Goal: Task Accomplishment & Management: Use online tool/utility

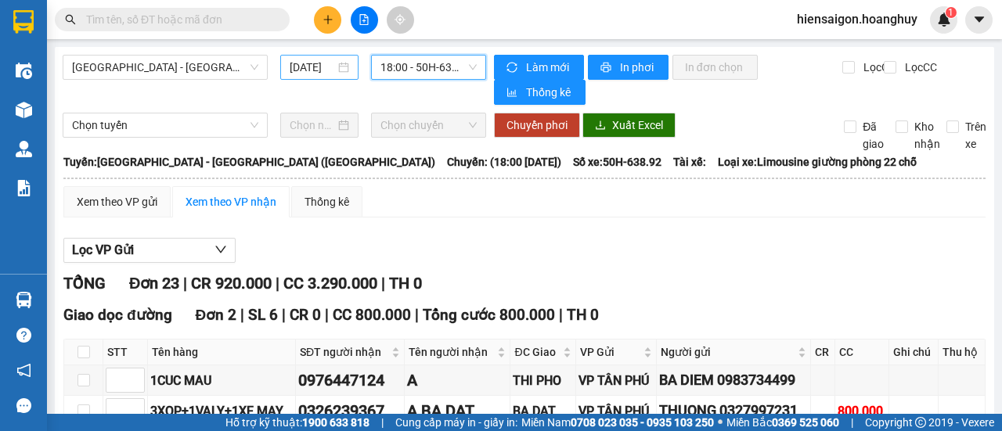
click at [308, 71] on input "[DATE]" at bounding box center [312, 67] width 45 height 17
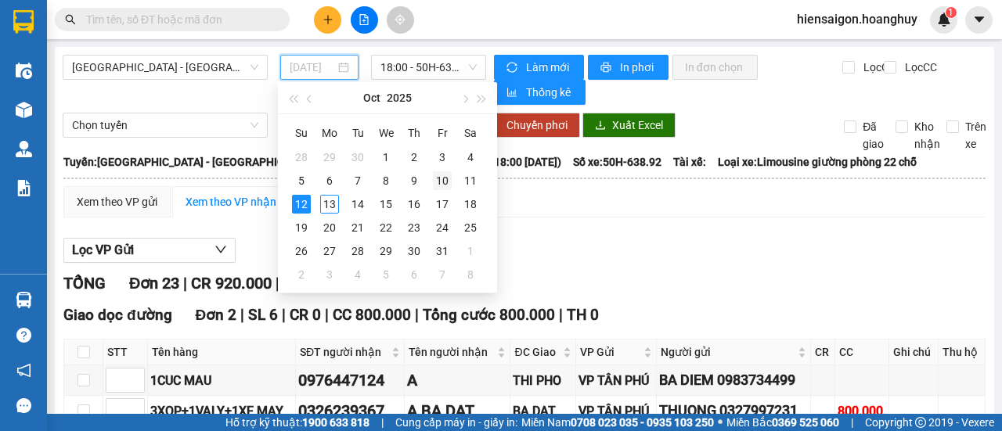
click at [444, 178] on div "10" at bounding box center [442, 180] width 19 height 19
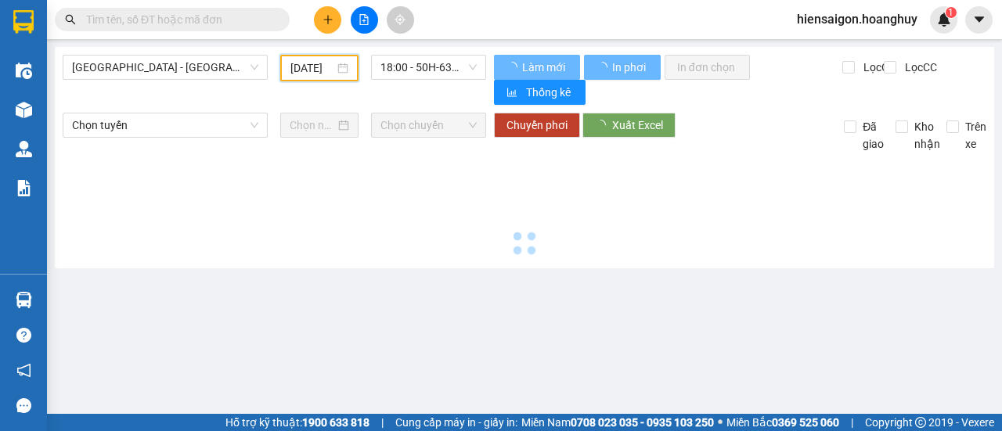
type input "[DATE]"
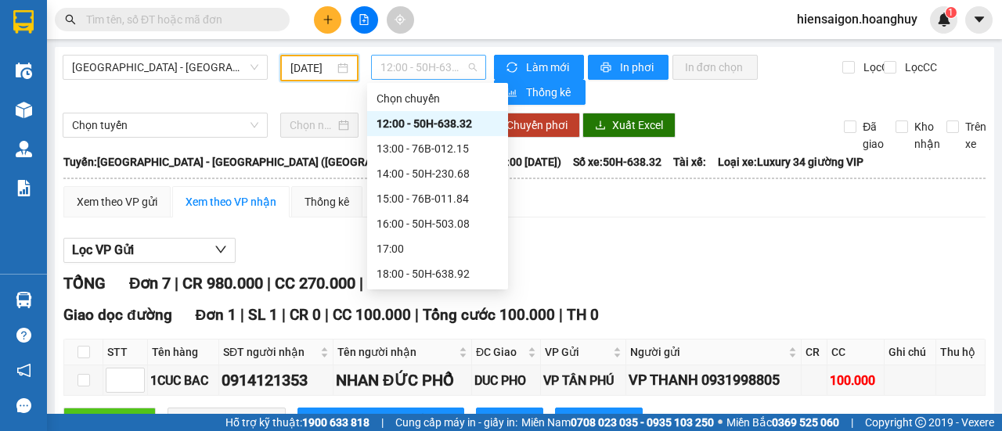
scroll to position [25, 0]
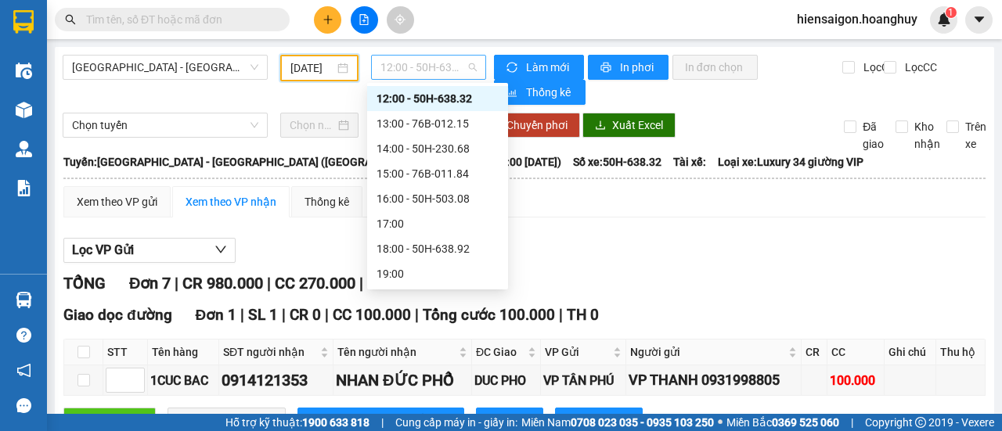
click at [410, 63] on span "12:00 - 50H-638.32" at bounding box center [427, 67] width 95 height 23
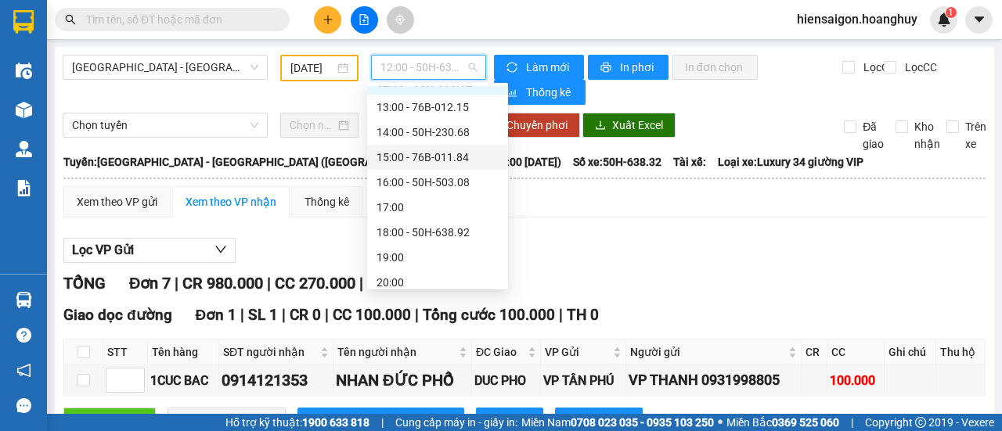
scroll to position [50, 0]
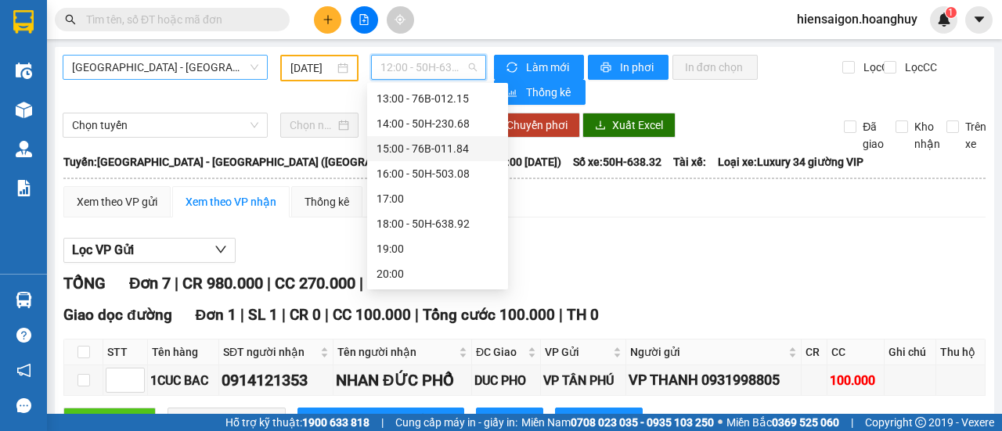
click at [175, 70] on span "[GEOGRAPHIC_DATA] - [GEOGRAPHIC_DATA] ([GEOGRAPHIC_DATA])" at bounding box center [165, 67] width 186 height 23
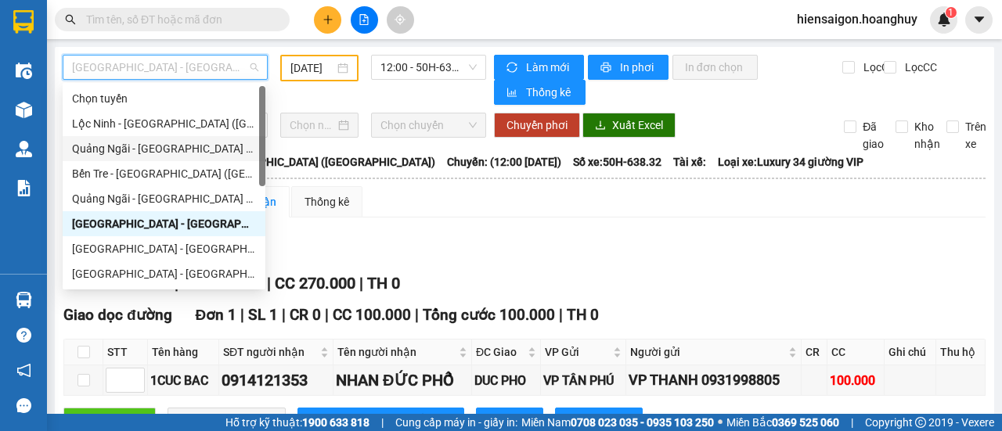
click at [136, 160] on div "Quảng Ngãi - [GEOGRAPHIC_DATA] ([GEOGRAPHIC_DATA])" at bounding box center [164, 148] width 203 height 25
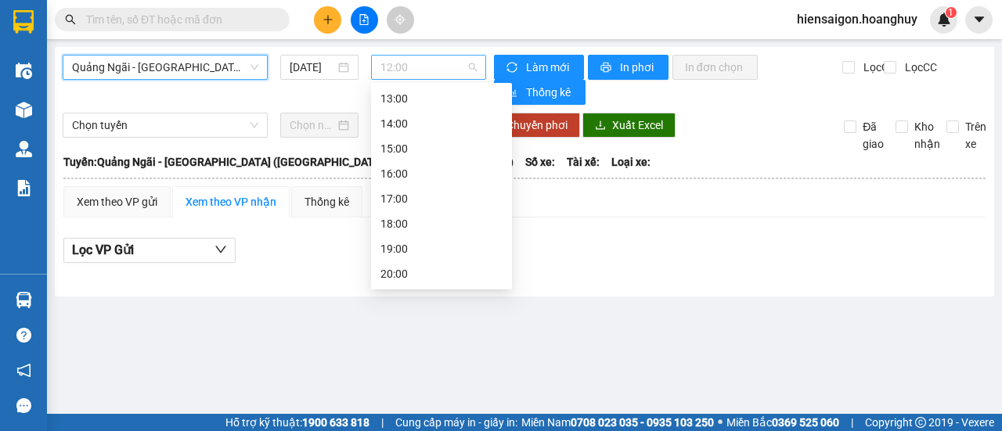
scroll to position [25, 0]
click at [407, 63] on span "12:00" at bounding box center [427, 67] width 95 height 23
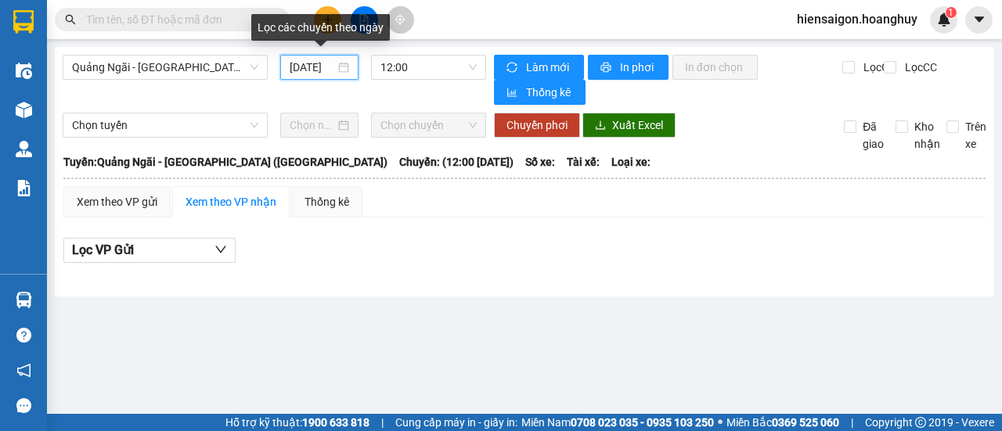
click at [302, 67] on input "[DATE]" at bounding box center [312, 67] width 45 height 17
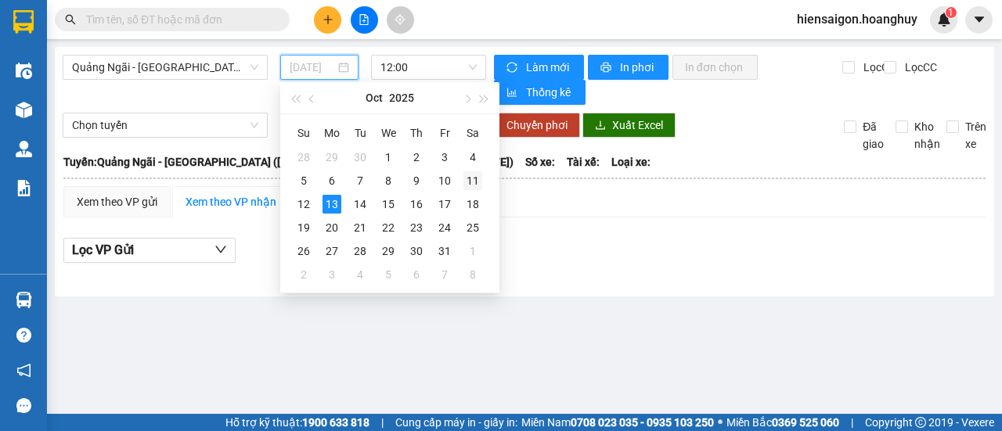
click at [473, 178] on div "11" at bounding box center [472, 180] width 19 height 19
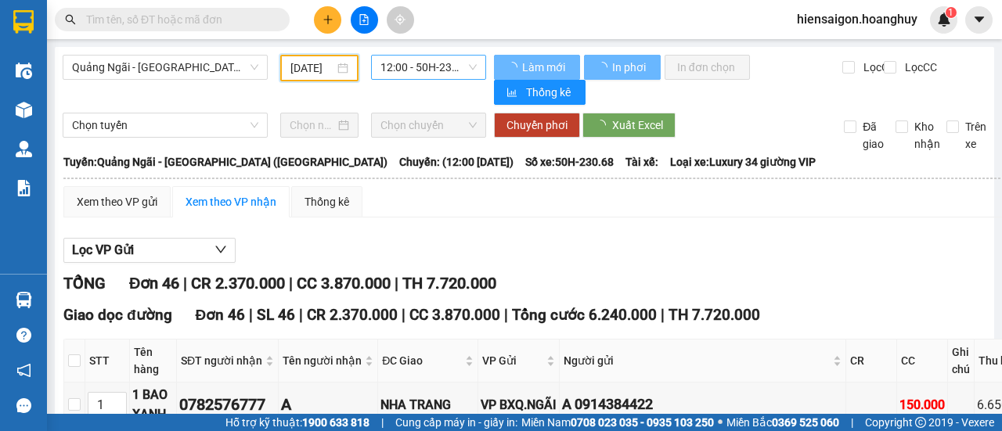
click at [415, 70] on span "12:00 - 50H-230.68" at bounding box center [427, 67] width 95 height 23
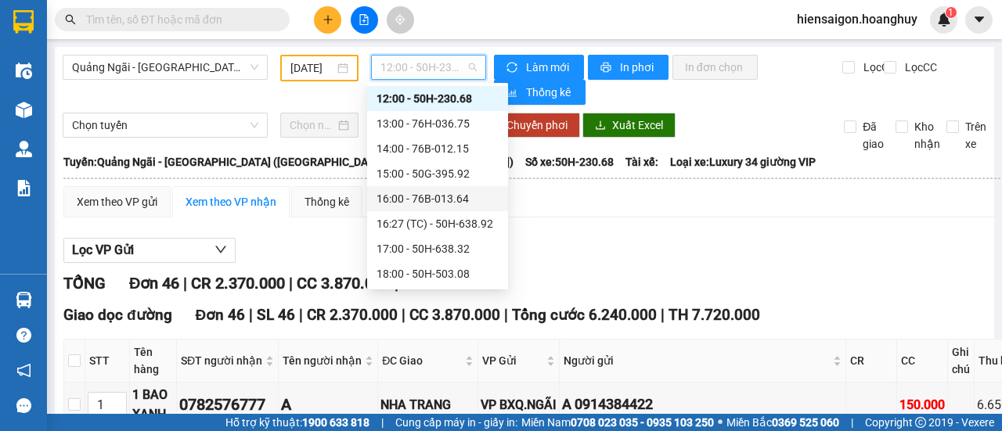
click at [440, 196] on div "16:00 - 76B-013.64" at bounding box center [437, 198] width 122 height 17
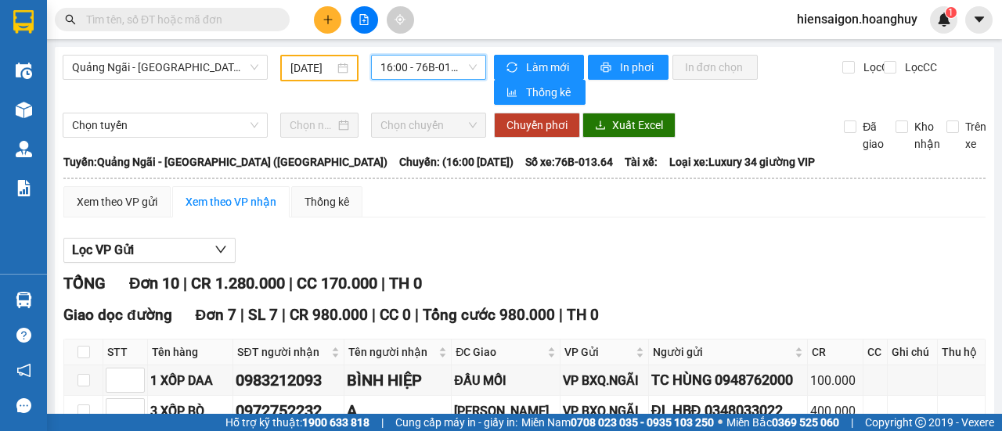
click at [412, 70] on span "16:00 - 76B-013.64" at bounding box center [427, 67] width 95 height 23
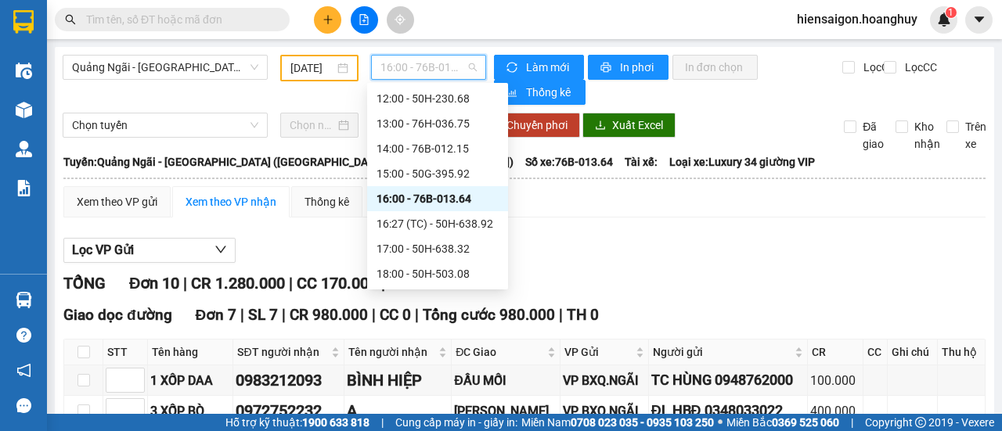
click at [326, 64] on input "[DATE]" at bounding box center [312, 67] width 44 height 17
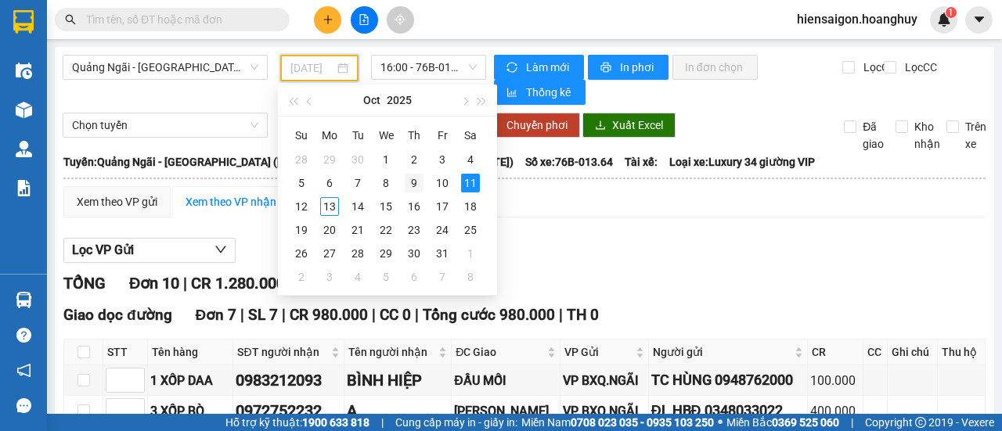
click at [409, 180] on div "9" at bounding box center [414, 183] width 19 height 19
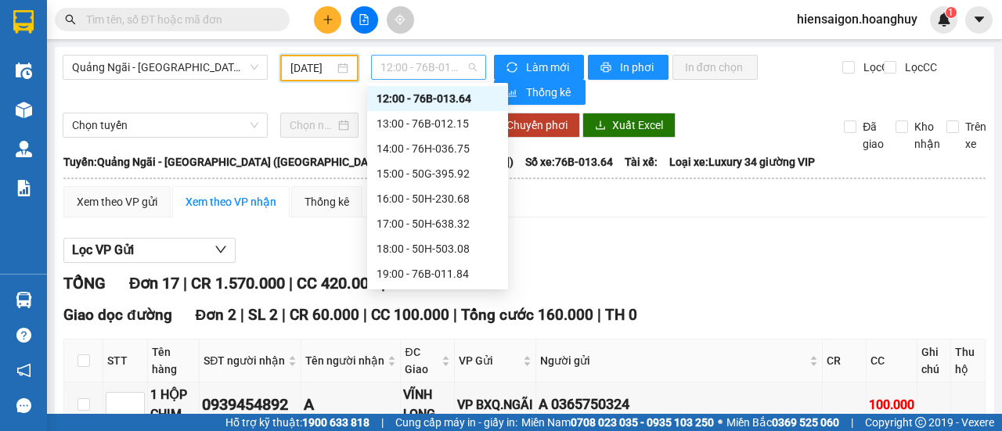
click at [410, 65] on span "12:00 - 76B-013.64" at bounding box center [427, 67] width 95 height 23
click at [423, 97] on div "12:00 - 76B-013.64" at bounding box center [437, 98] width 122 height 17
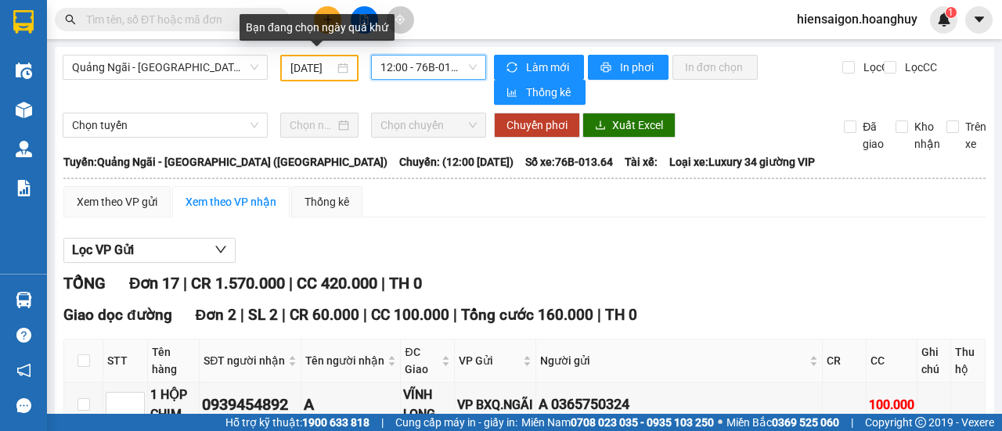
click at [308, 70] on input "[DATE]" at bounding box center [312, 67] width 44 height 17
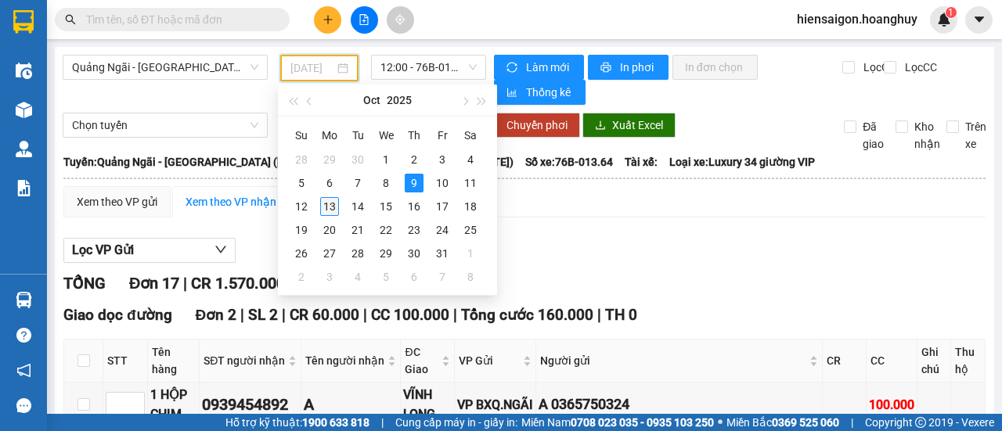
click at [330, 212] on div "13" at bounding box center [329, 206] width 19 height 19
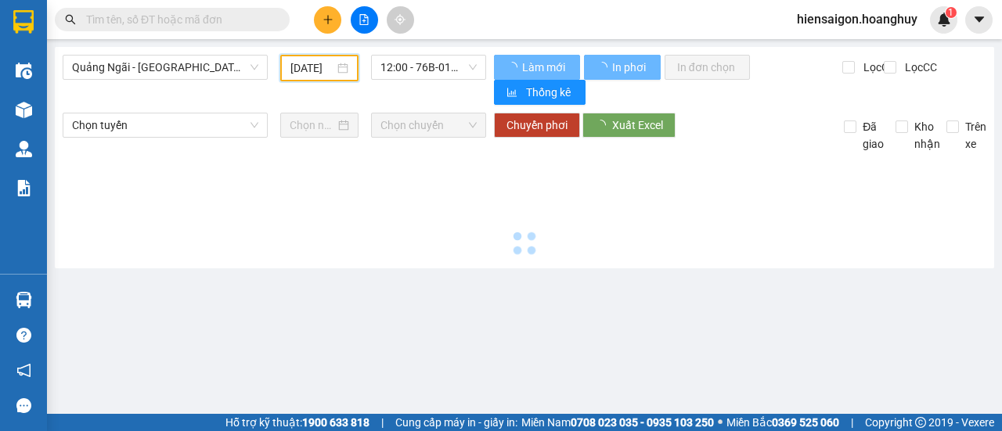
type input "[DATE]"
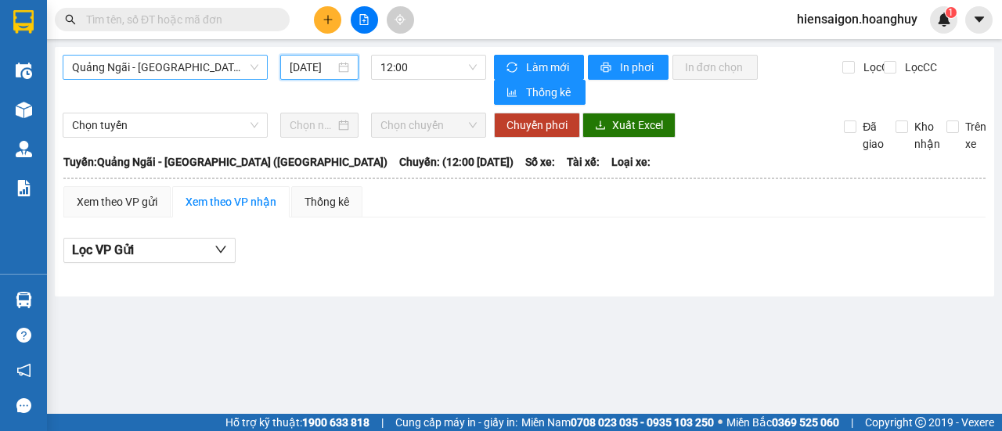
click at [128, 56] on span "Quảng Ngãi - [GEOGRAPHIC_DATA] ([GEOGRAPHIC_DATA])" at bounding box center [165, 67] width 186 height 23
